Goal: Task Accomplishment & Management: Manage account settings

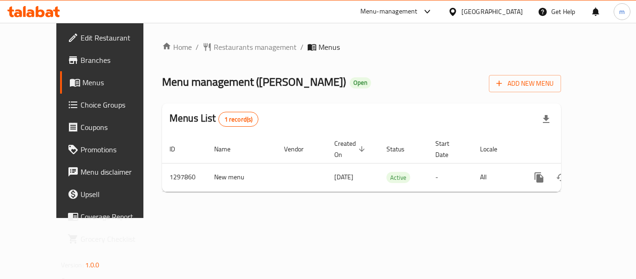
click at [515, 13] on div "[GEOGRAPHIC_DATA]" at bounding box center [493, 12] width 62 height 10
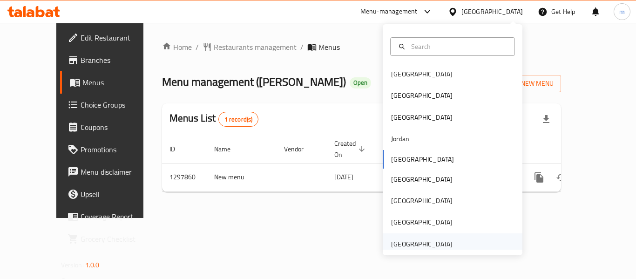
click at [421, 248] on div "[GEOGRAPHIC_DATA]" at bounding box center [422, 244] width 62 height 10
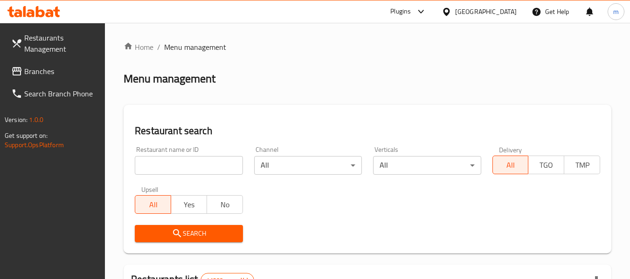
click at [41, 8] on icon at bounding box center [33, 11] width 53 height 11
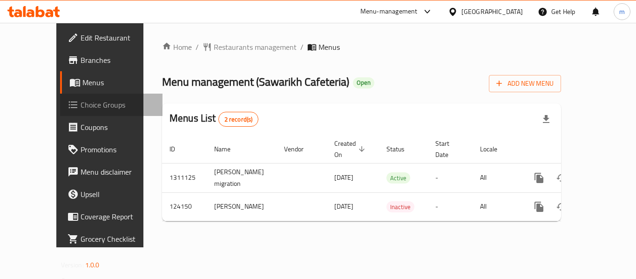
click at [81, 105] on span "Choice Groups" at bounding box center [118, 104] width 75 height 11
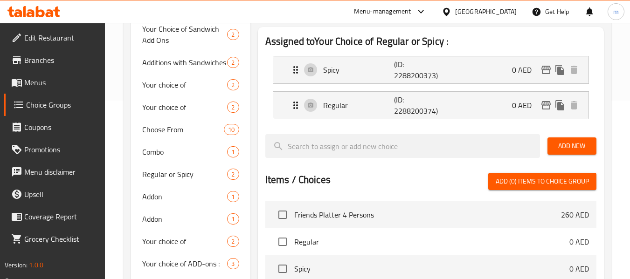
scroll to position [367, 0]
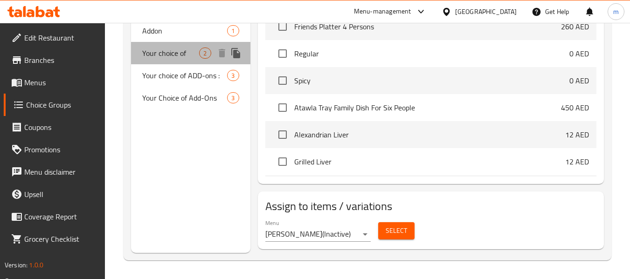
click at [176, 58] on span "Your choice of" at bounding box center [170, 53] width 57 height 11
type input "Your choice of"
type input "اختيارك من"
type input "1"
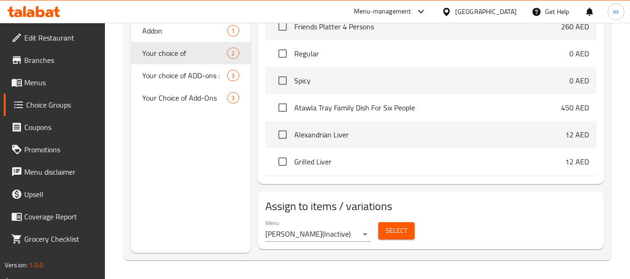
click at [465, 15] on div "[GEOGRAPHIC_DATA]" at bounding box center [486, 12] width 62 height 10
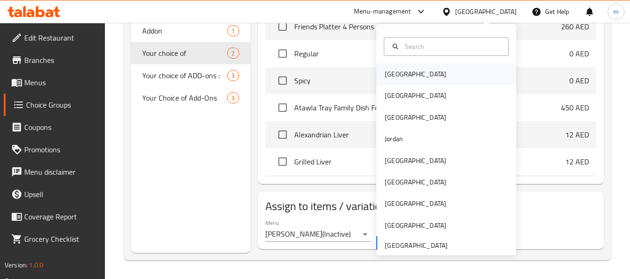
click at [397, 77] on div "[GEOGRAPHIC_DATA]" at bounding box center [415, 74] width 62 height 10
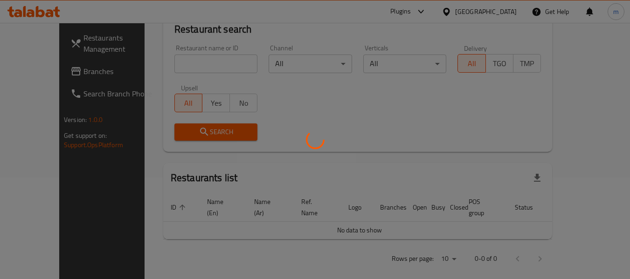
scroll to position [367, 0]
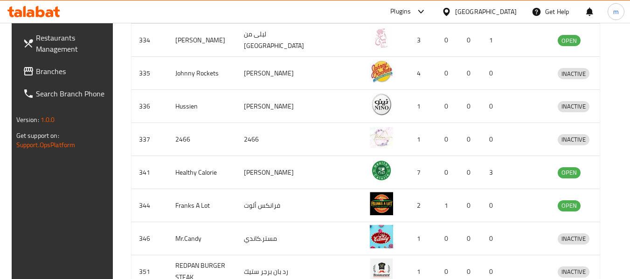
drag, startPoint x: 44, startPoint y: 71, endPoint x: 52, endPoint y: 77, distance: 10.3
click at [44, 71] on span "Branches" at bounding box center [73, 71] width 74 height 11
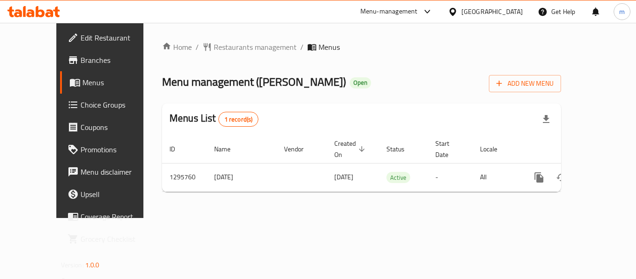
click at [172, 24] on div "Home / Restaurants management / Menus Menu management ( [PERSON_NAME] ) Open Ad…" at bounding box center [362, 120] width 437 height 195
